Goal: Information Seeking & Learning: Learn about a topic

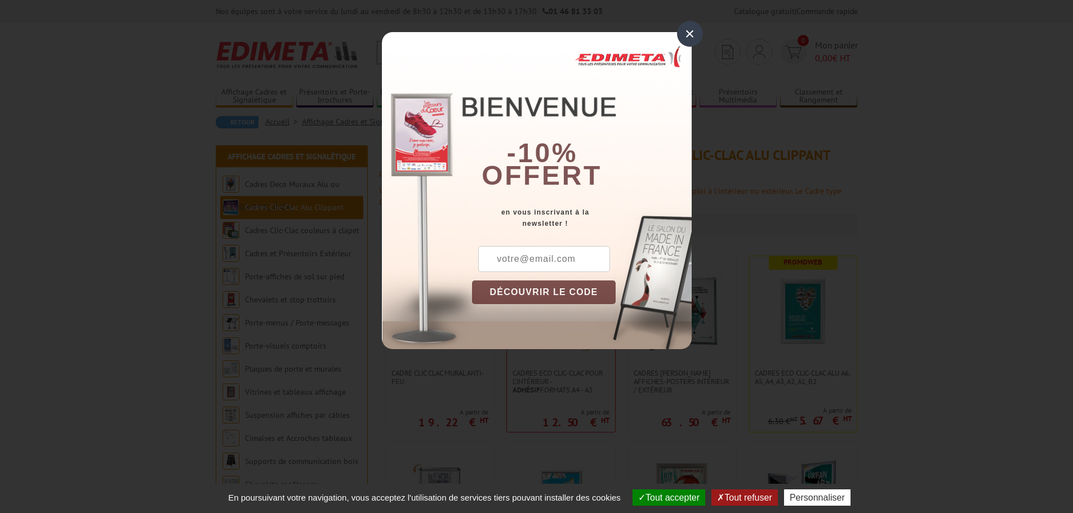
click at [687, 41] on div "×" at bounding box center [690, 34] width 26 height 26
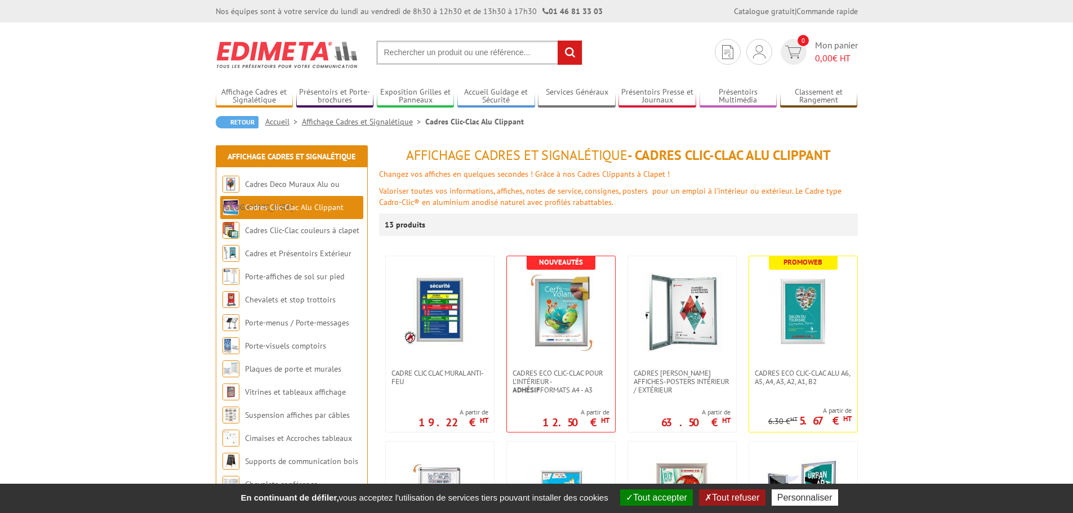
click at [456, 56] on input "text" at bounding box center [479, 53] width 206 height 24
type input "140x100"
click at [557, 41] on input "rechercher" at bounding box center [569, 53] width 24 height 24
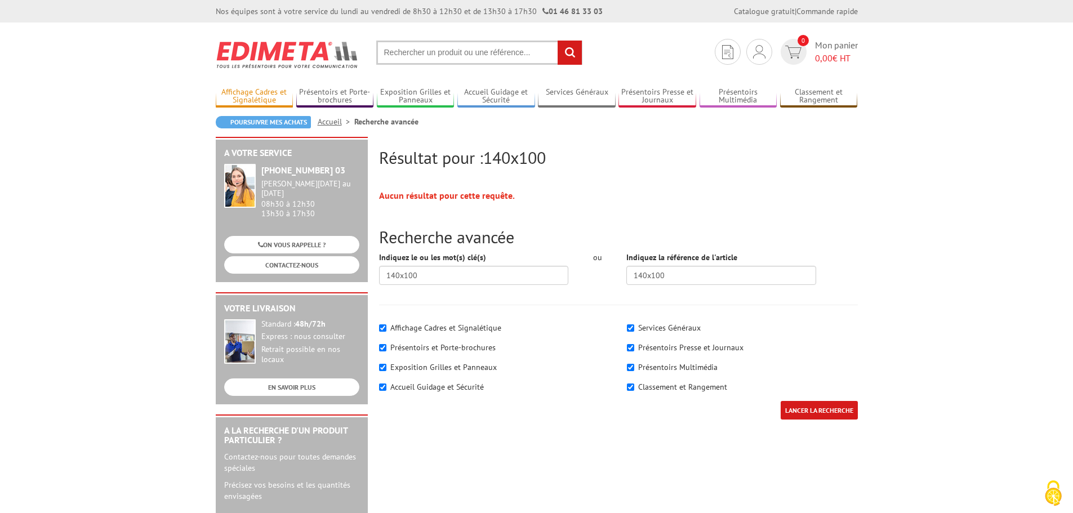
click at [247, 97] on link "Affichage Cadres et Signalétique" at bounding box center [255, 96] width 78 height 19
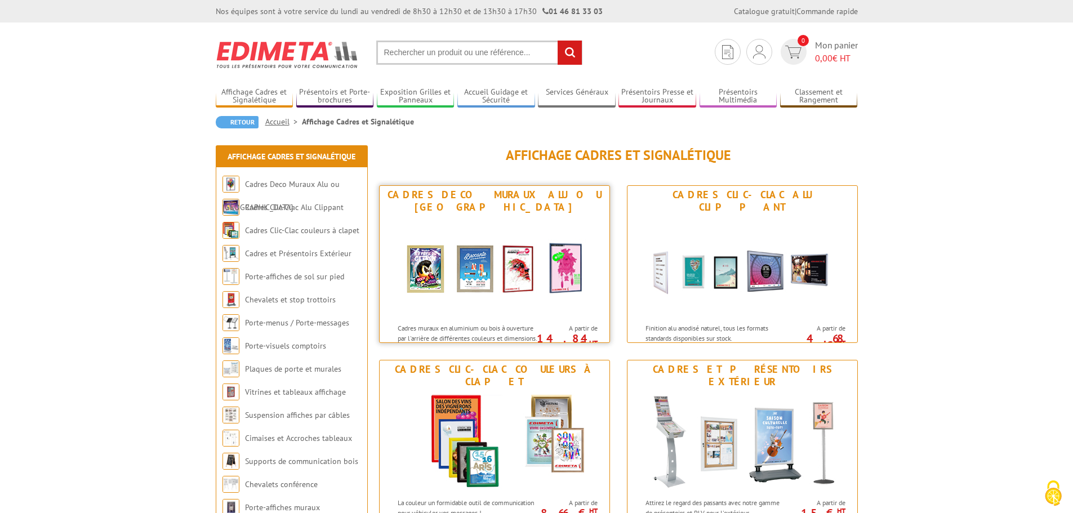
click at [569, 216] on img at bounding box center [494, 266] width 208 height 101
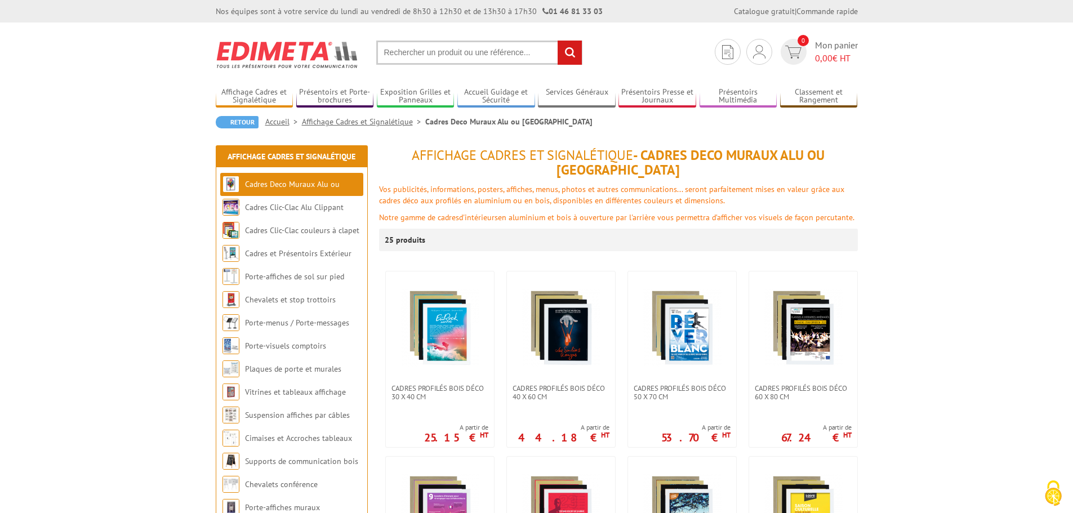
click at [286, 180] on link "Cadres Deco Muraux Alu ou [GEOGRAPHIC_DATA]" at bounding box center [280, 195] width 117 height 33
click at [299, 191] on li "Cadres Deco Muraux Alu ou [GEOGRAPHIC_DATA]" at bounding box center [291, 184] width 143 height 23
click at [384, 120] on link "Affichage Cadres et Signalétique" at bounding box center [363, 122] width 123 height 10
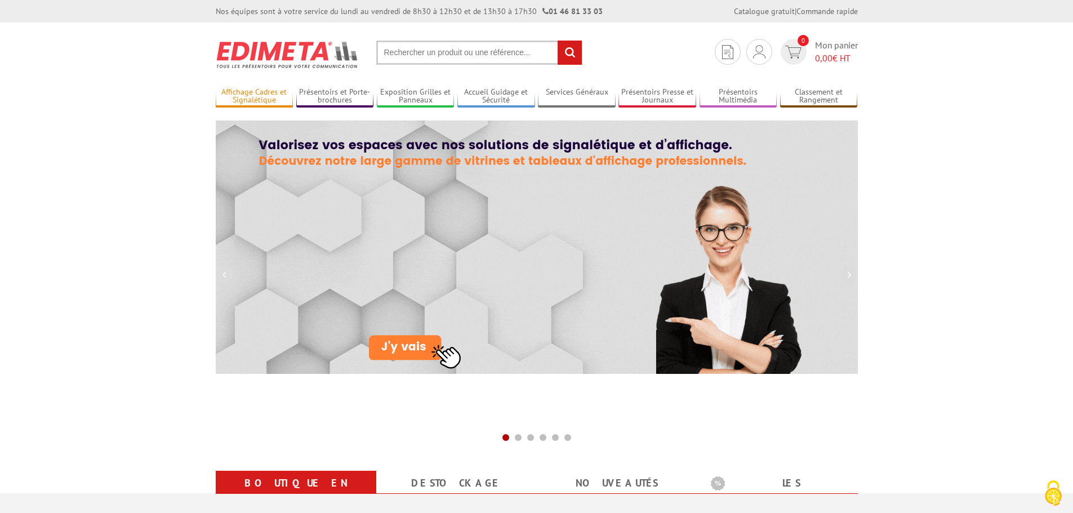
click at [244, 89] on link "Affichage Cadres et Signalétique" at bounding box center [255, 96] width 78 height 19
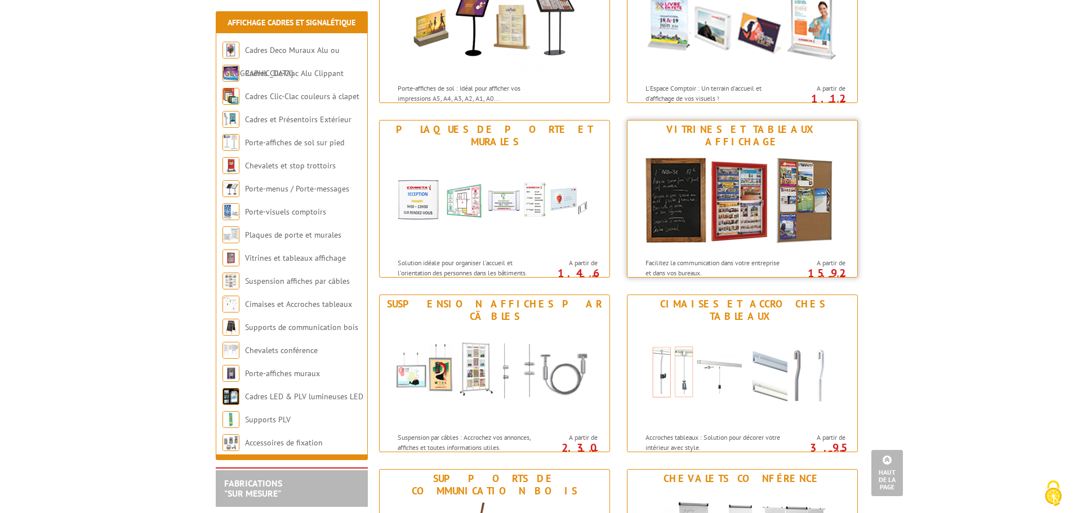
scroll to position [788, 0]
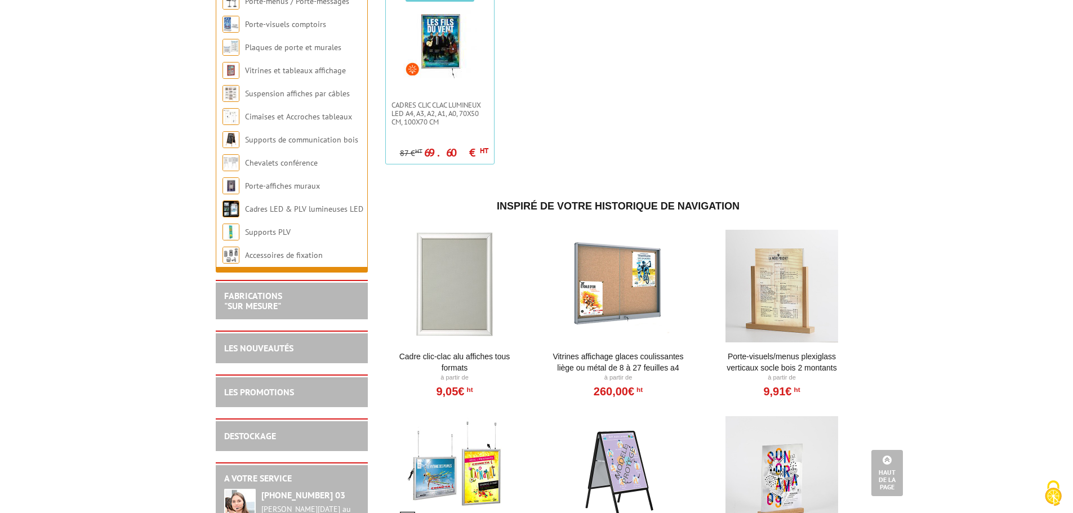
scroll to position [845, 0]
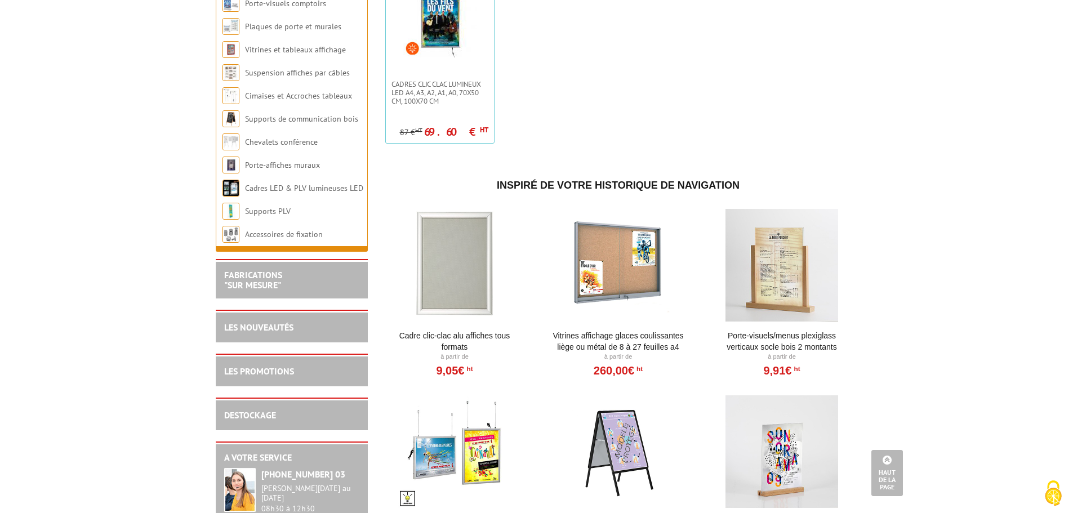
click at [453, 343] on link "Cadre Clic-Clac Alu affiches tous formats" at bounding box center [454, 341] width 139 height 23
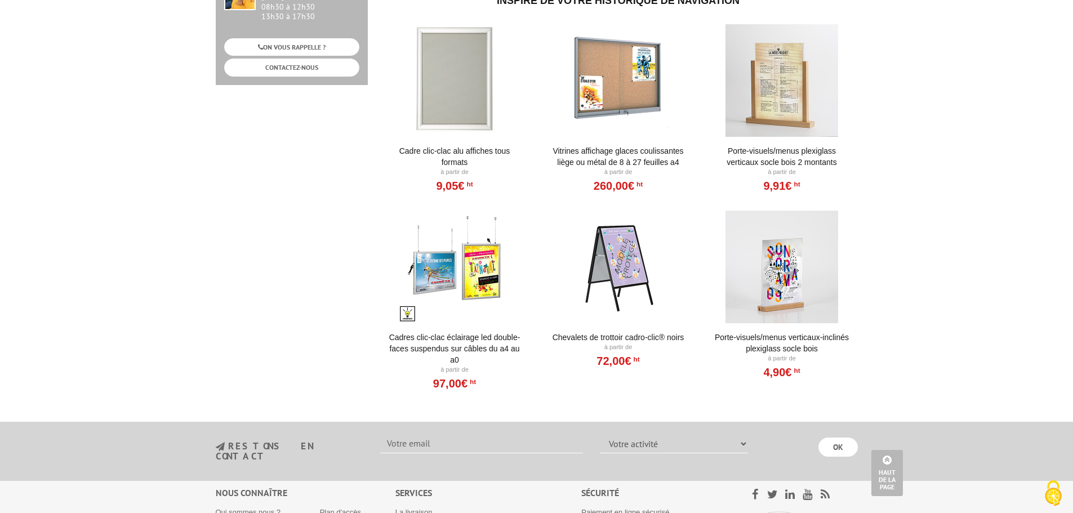
scroll to position [845, 0]
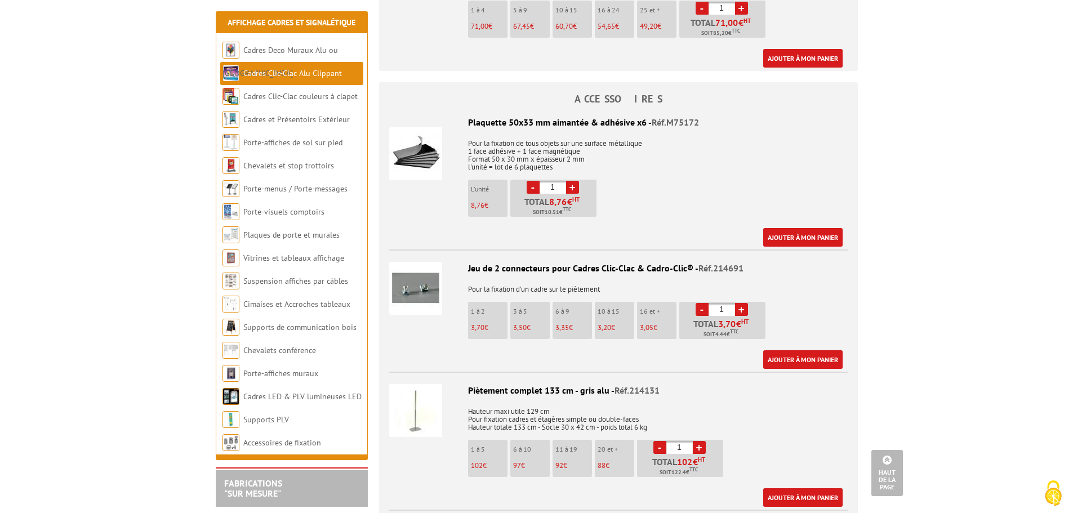
scroll to position [2309, 0]
